Goal: Find specific page/section: Find specific page/section

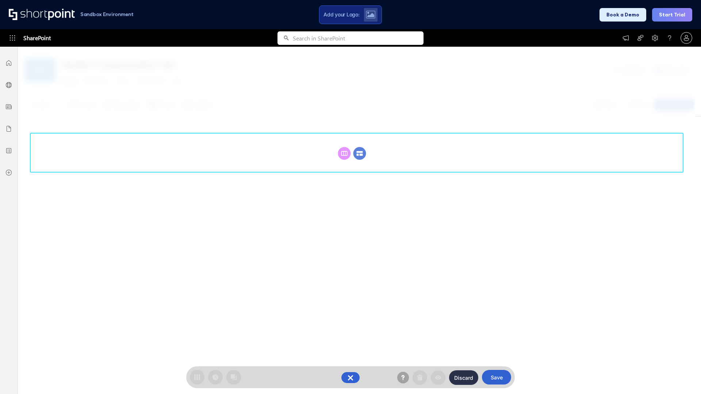
click at [359, 153] on circle at bounding box center [359, 153] width 13 height 13
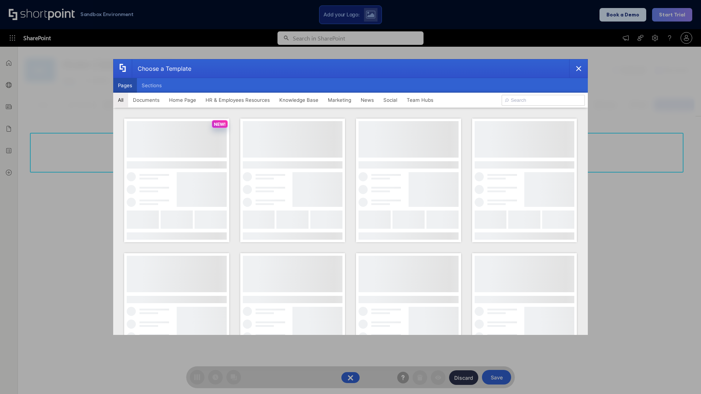
click at [125, 85] on button "Pages" at bounding box center [125, 85] width 24 height 15
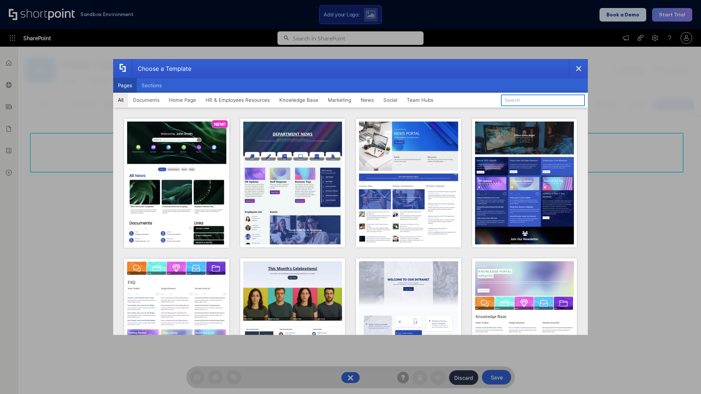
type input "Knowledge Portal 5"
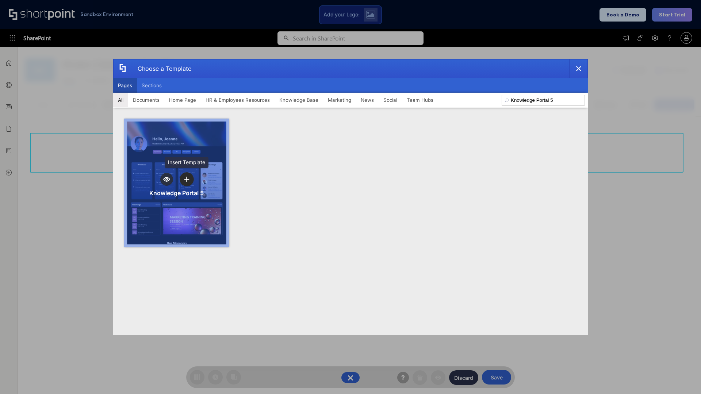
click at [186, 179] on icon "template selector" at bounding box center [186, 179] width 5 height 5
